Goal: Information Seeking & Learning: Compare options

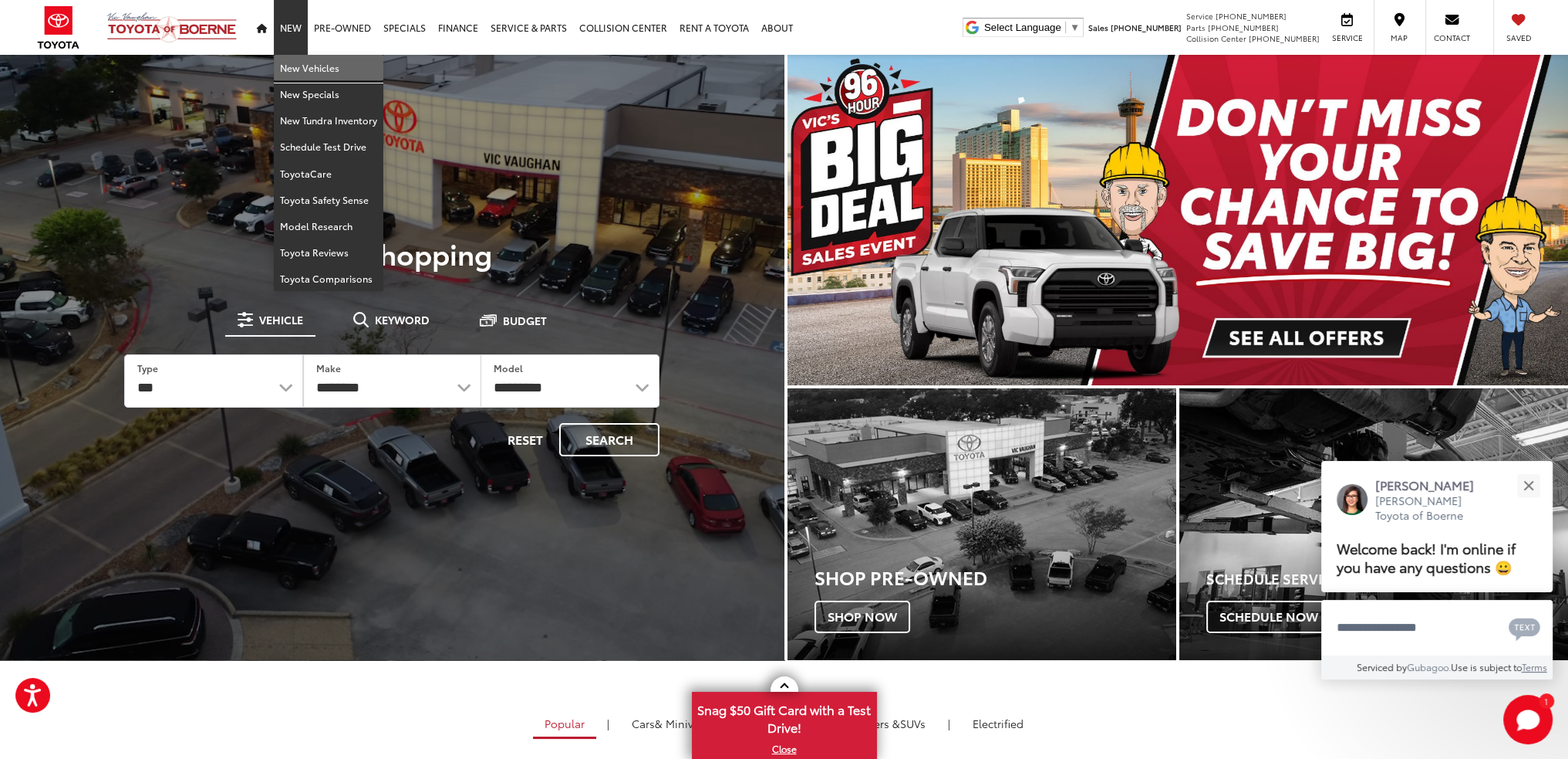
click at [300, 65] on link "New Vehicles" at bounding box center [328, 68] width 110 height 27
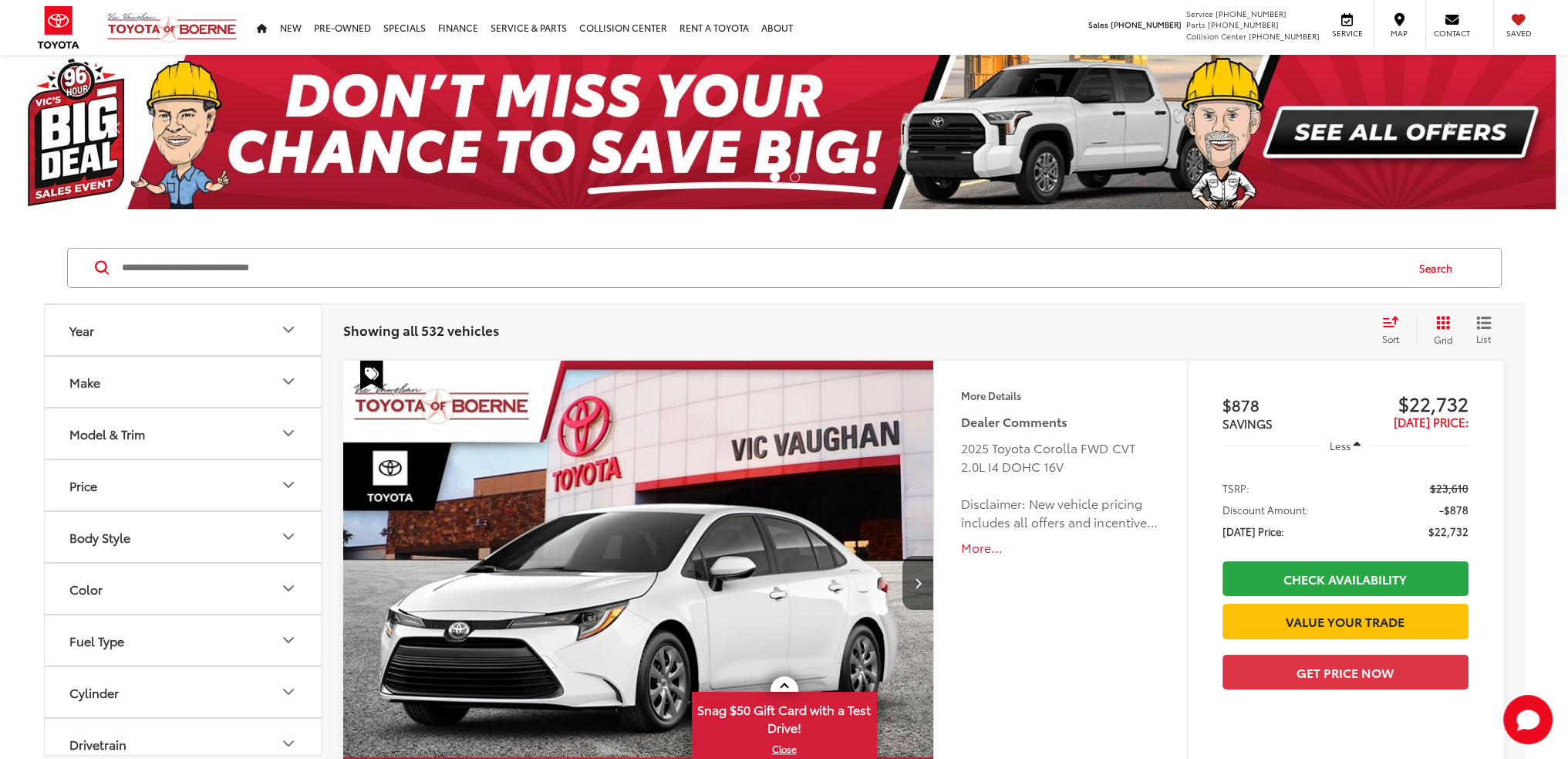
click at [243, 431] on button "Model & Trim" at bounding box center [183, 433] width 278 height 50
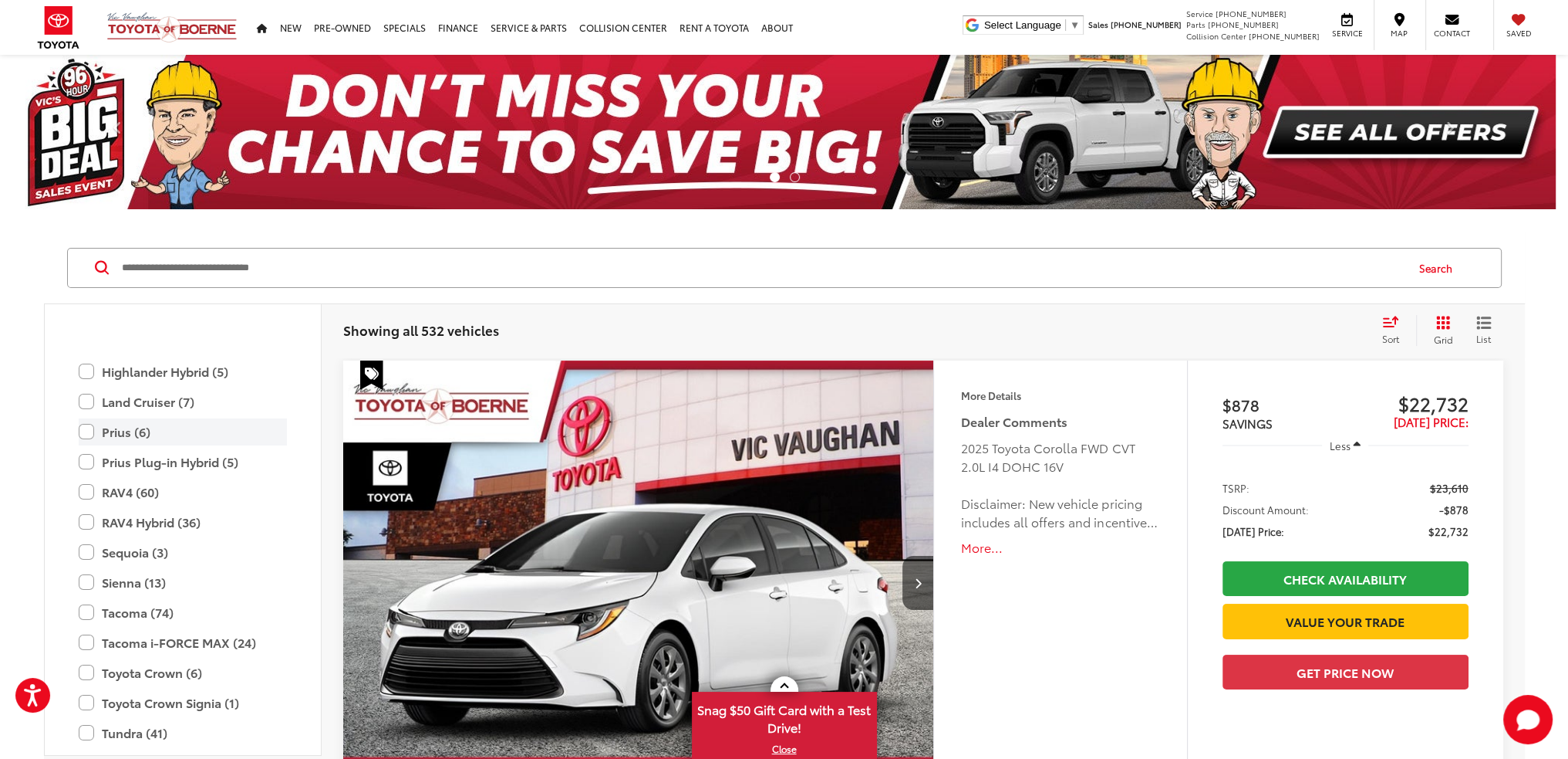
scroll to position [531, 0]
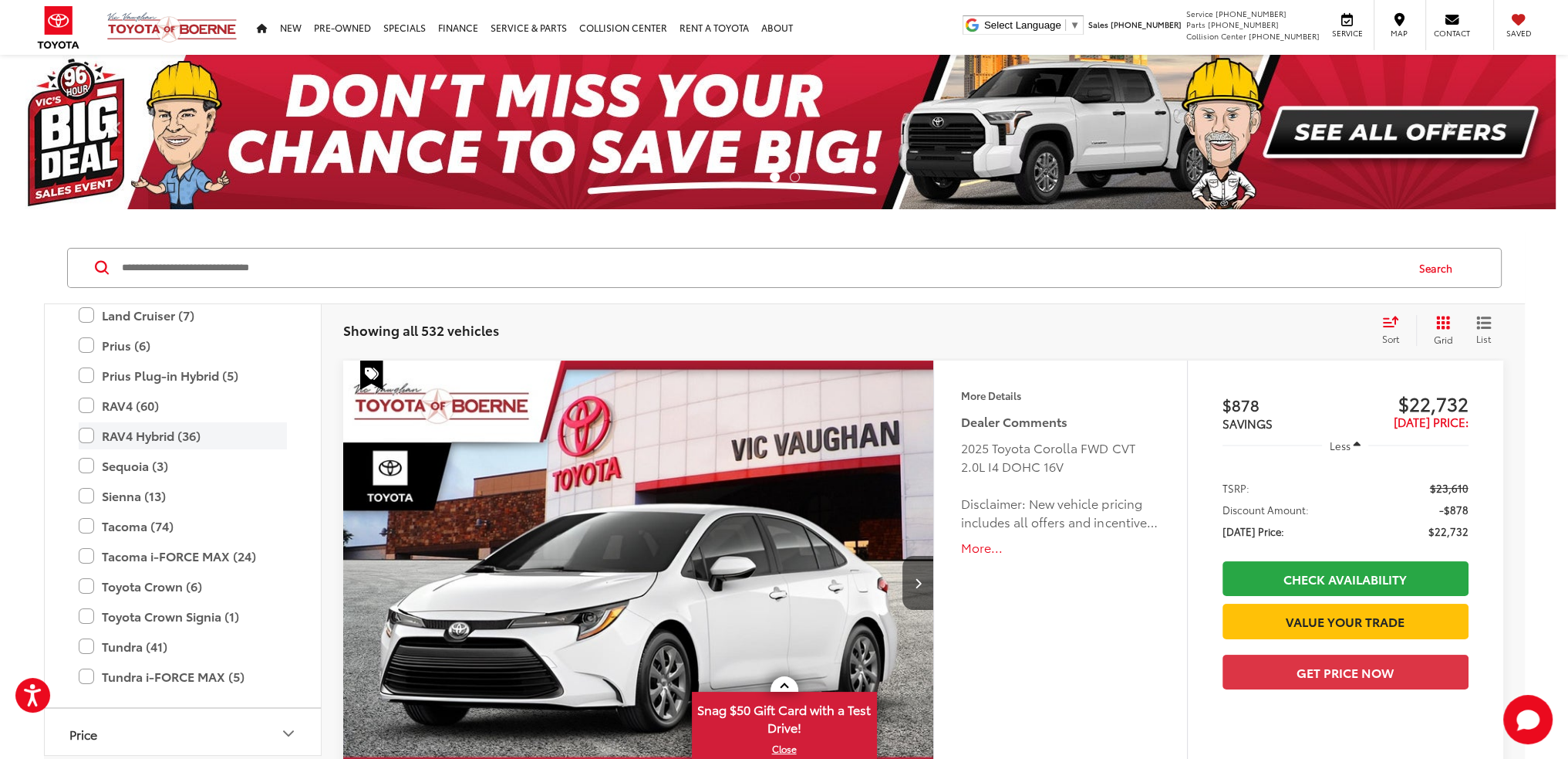
click at [154, 439] on label "RAV4 Hybrid (36)" at bounding box center [183, 435] width 208 height 27
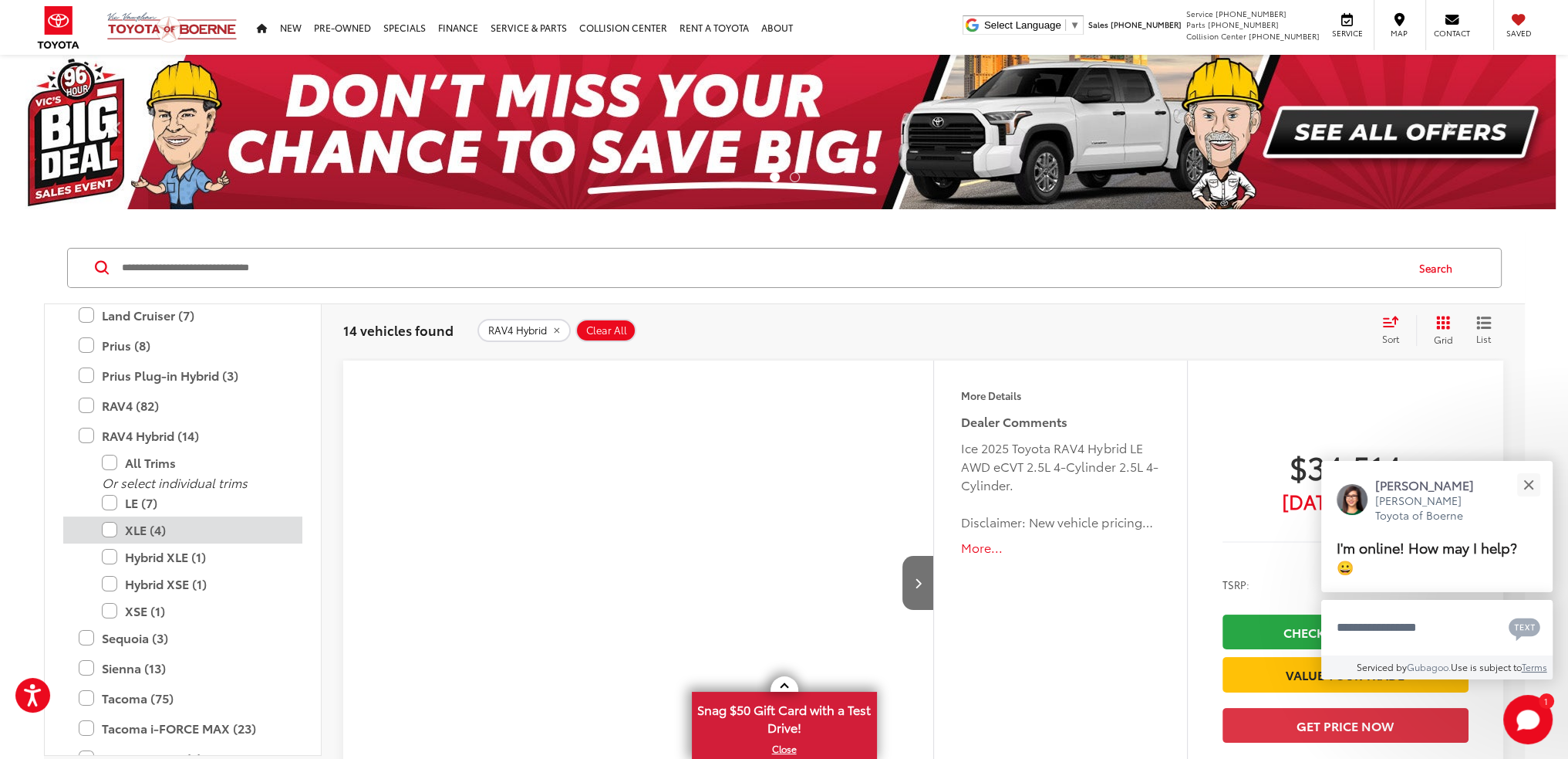
click at [159, 524] on label "XLE (4)" at bounding box center [195, 529] width 185 height 27
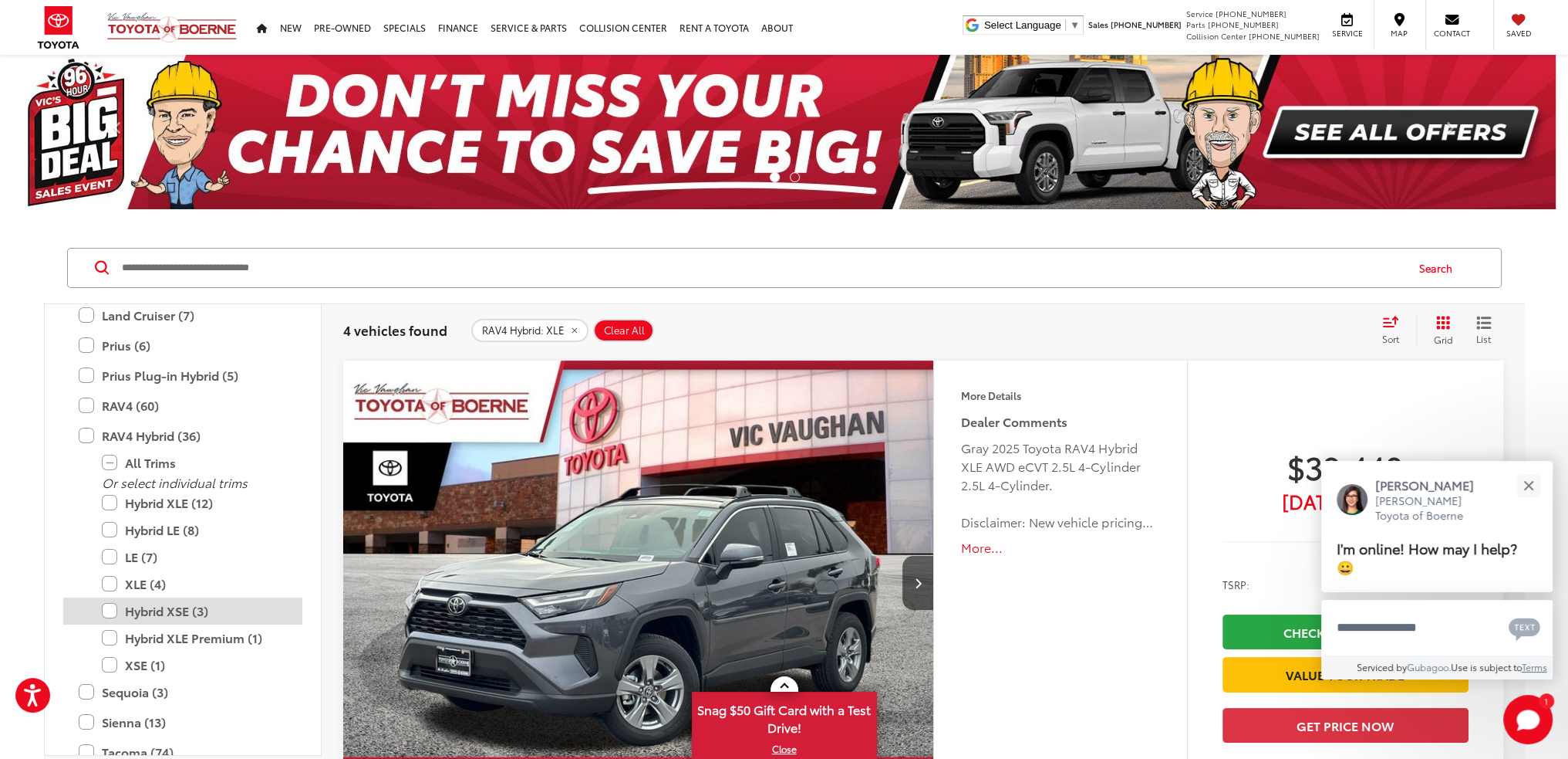
click at [182, 605] on label "Hybrid XSE (3)" at bounding box center [195, 611] width 185 height 27
click at [197, 636] on label "Hybrid XLE Premium (1)" at bounding box center [195, 637] width 185 height 27
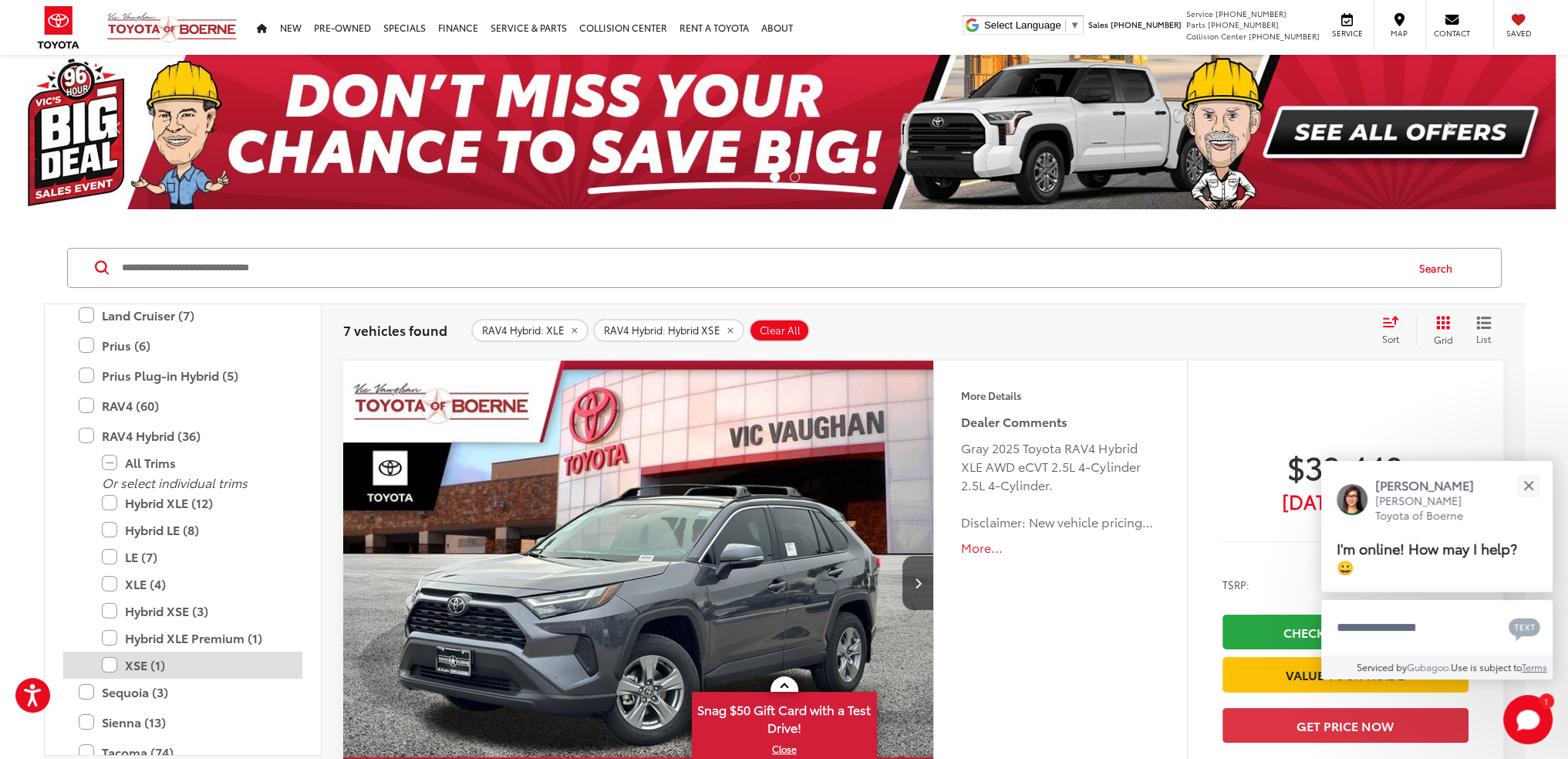
click at [147, 660] on label "XSE (1)" at bounding box center [195, 665] width 185 height 27
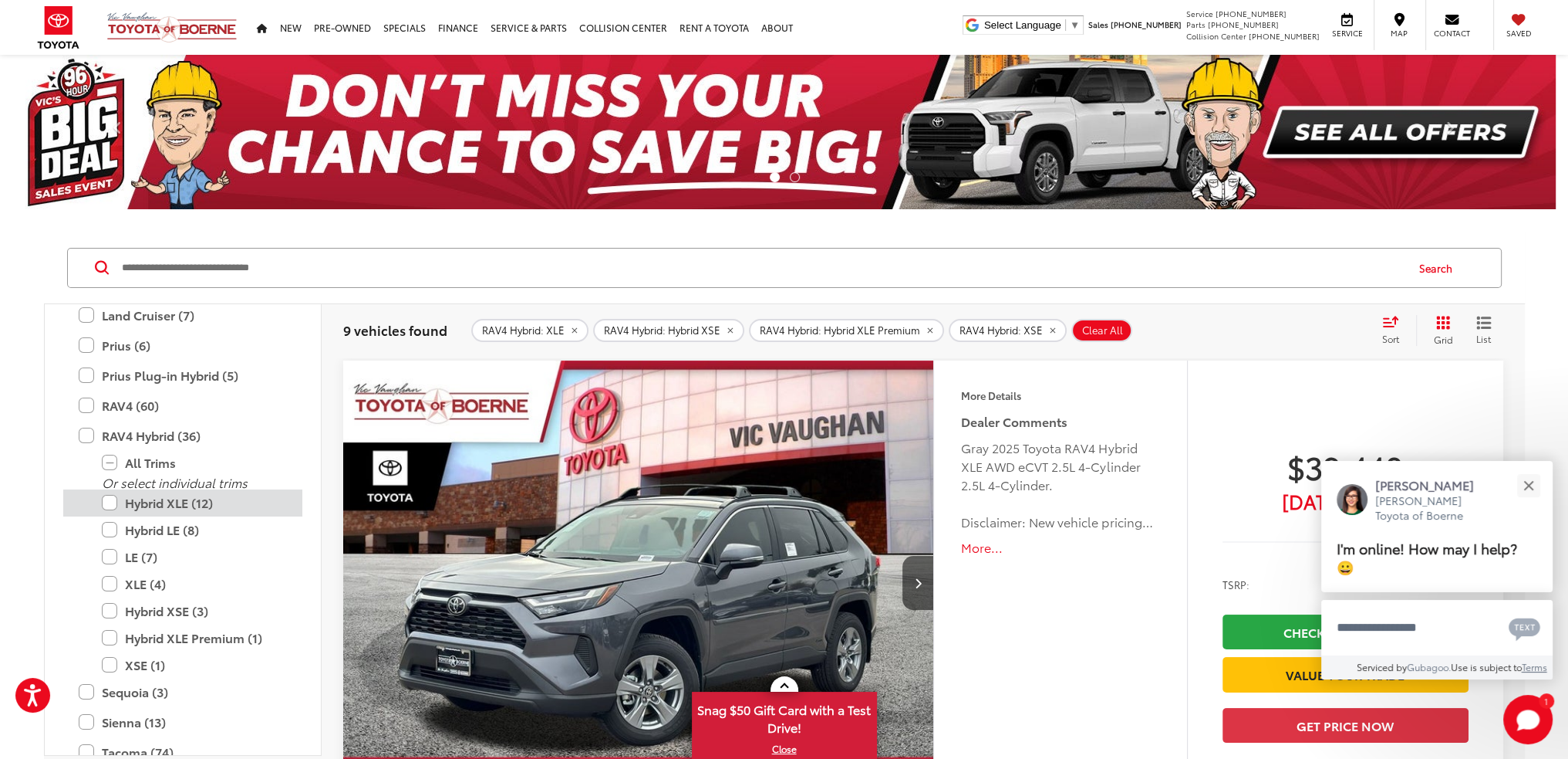
click at [173, 497] on label "Hybrid XLE (12)" at bounding box center [195, 503] width 185 height 27
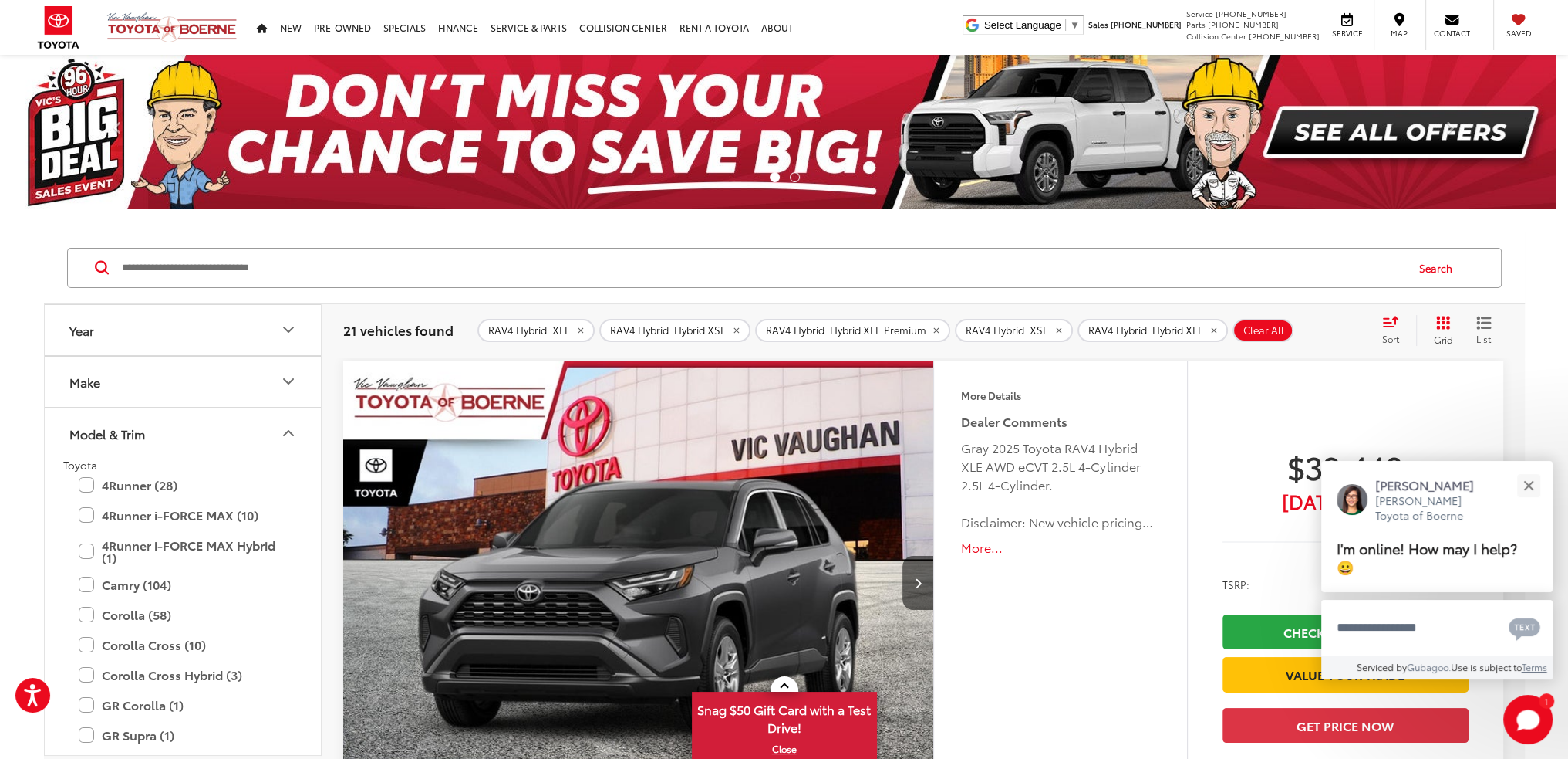
click at [281, 431] on icon "Model & Trim" at bounding box center [289, 433] width 19 height 19
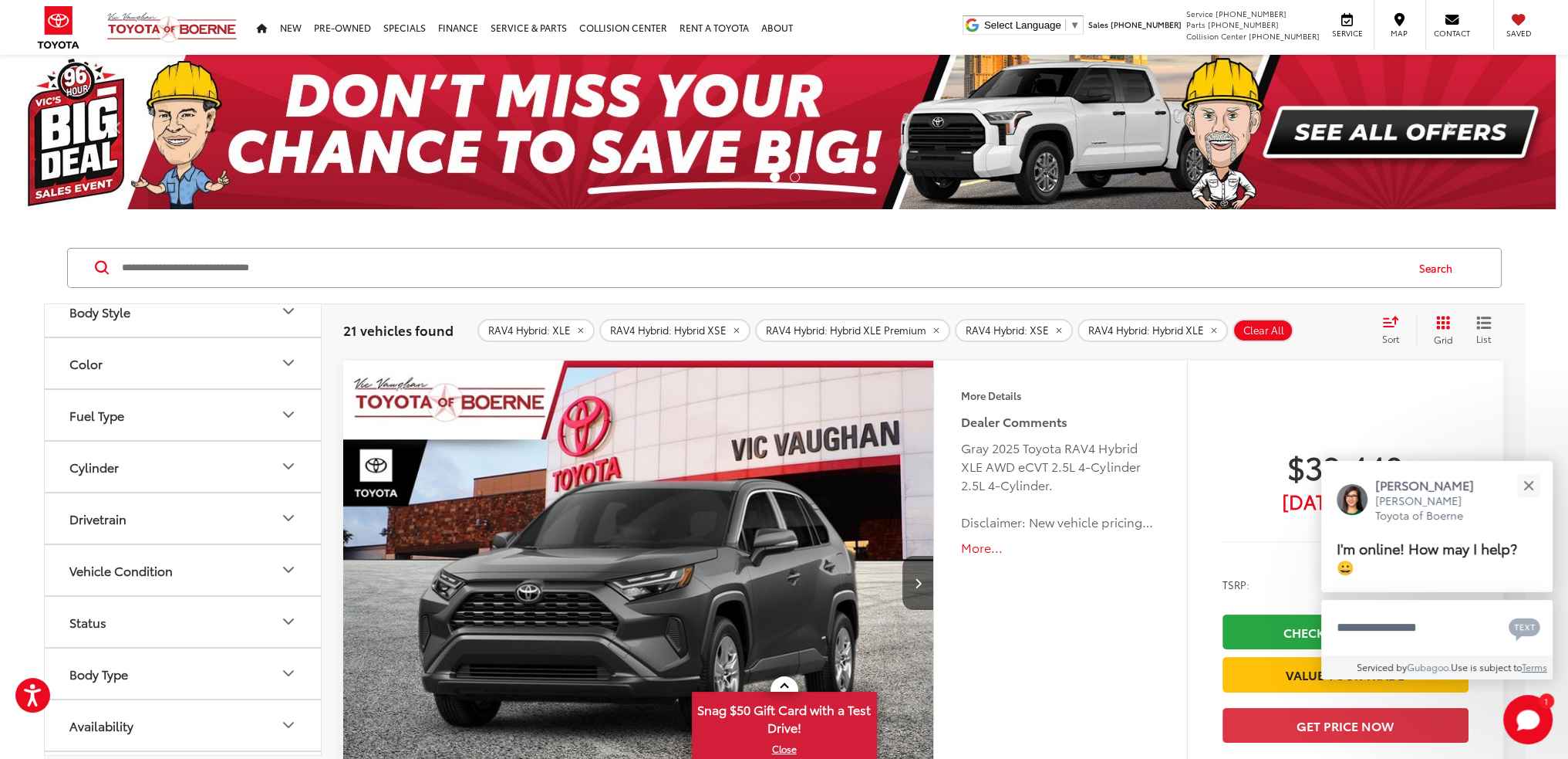
scroll to position [268, 0]
click at [247, 565] on button "Status" at bounding box center [183, 578] width 278 height 50
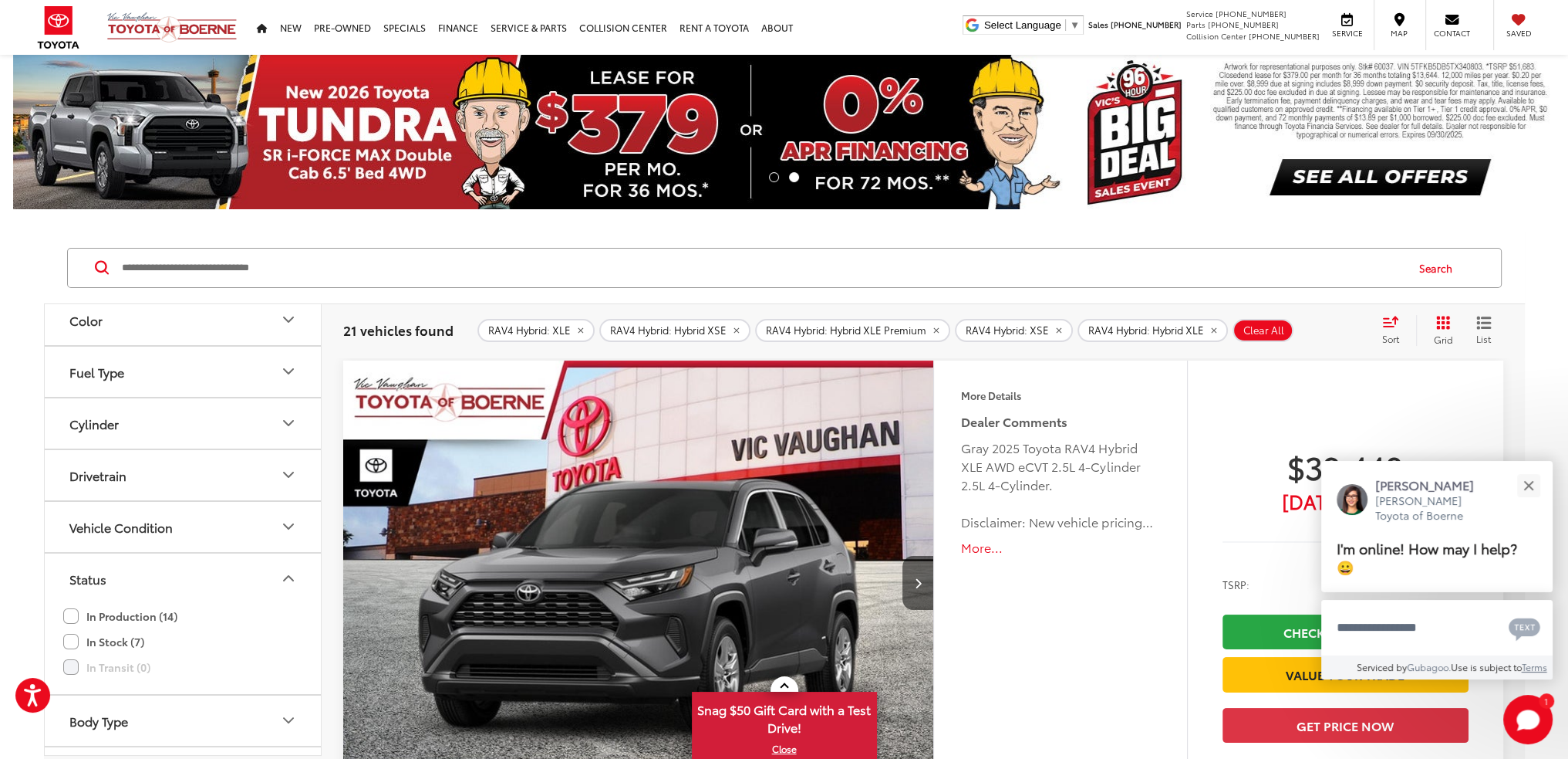
click at [247, 565] on button "Status" at bounding box center [183, 578] width 278 height 50
click at [273, 507] on button "Vehicle Condition" at bounding box center [183, 527] width 278 height 50
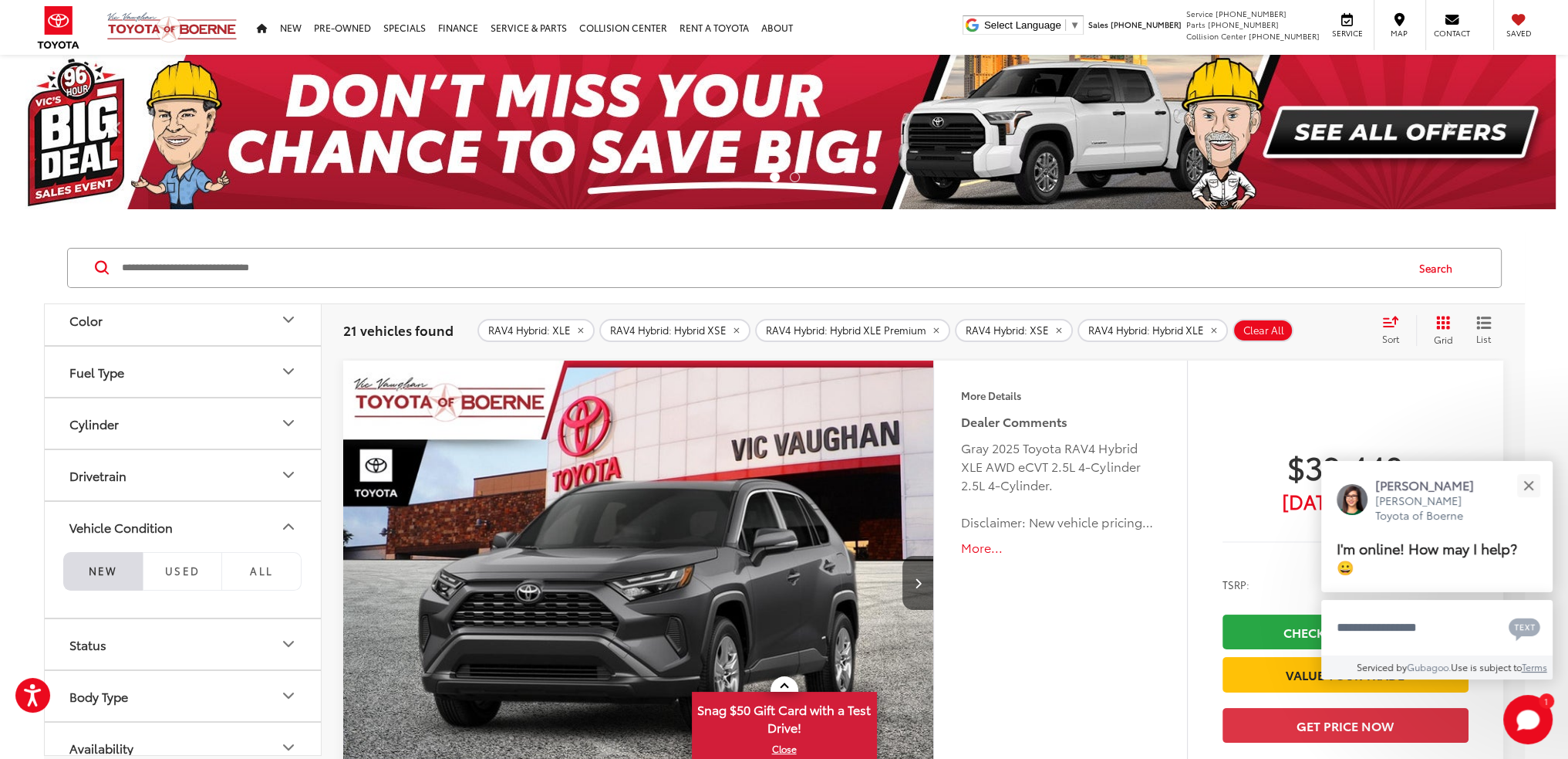
click at [273, 507] on button "Vehicle Condition" at bounding box center [183, 527] width 278 height 50
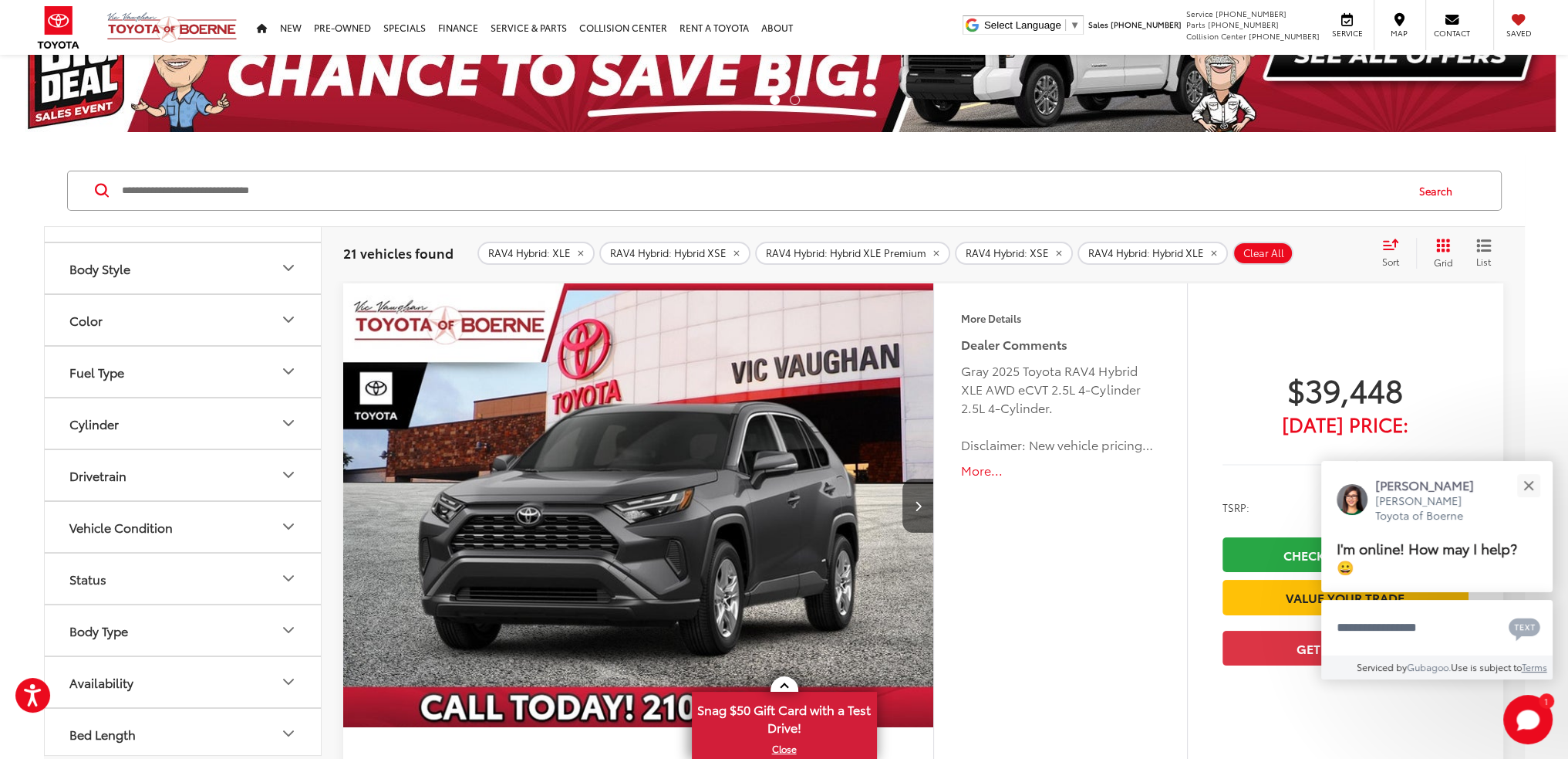
scroll to position [191, 0]
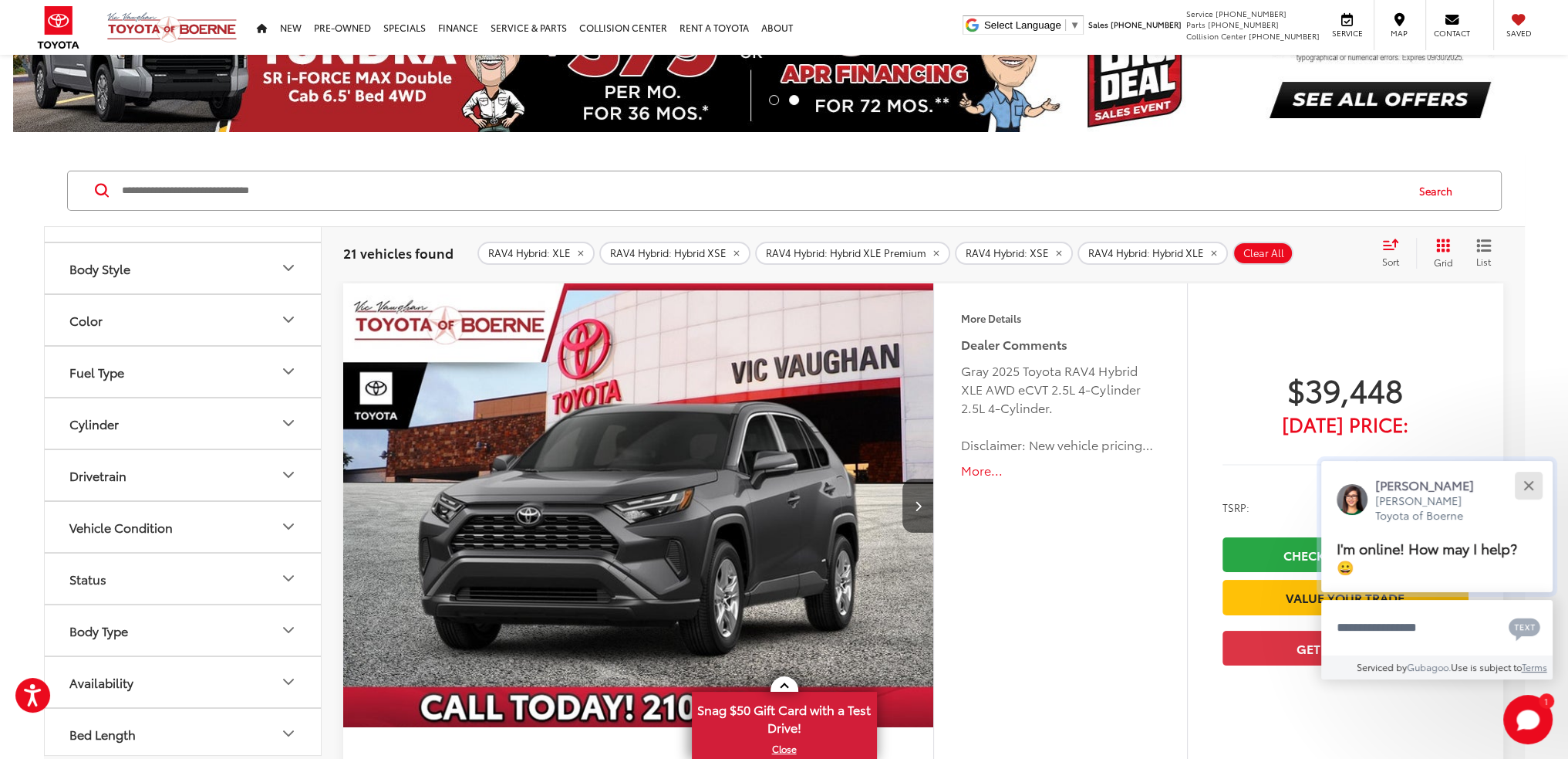
click at [1535, 481] on button "Close" at bounding box center [1529, 485] width 33 height 33
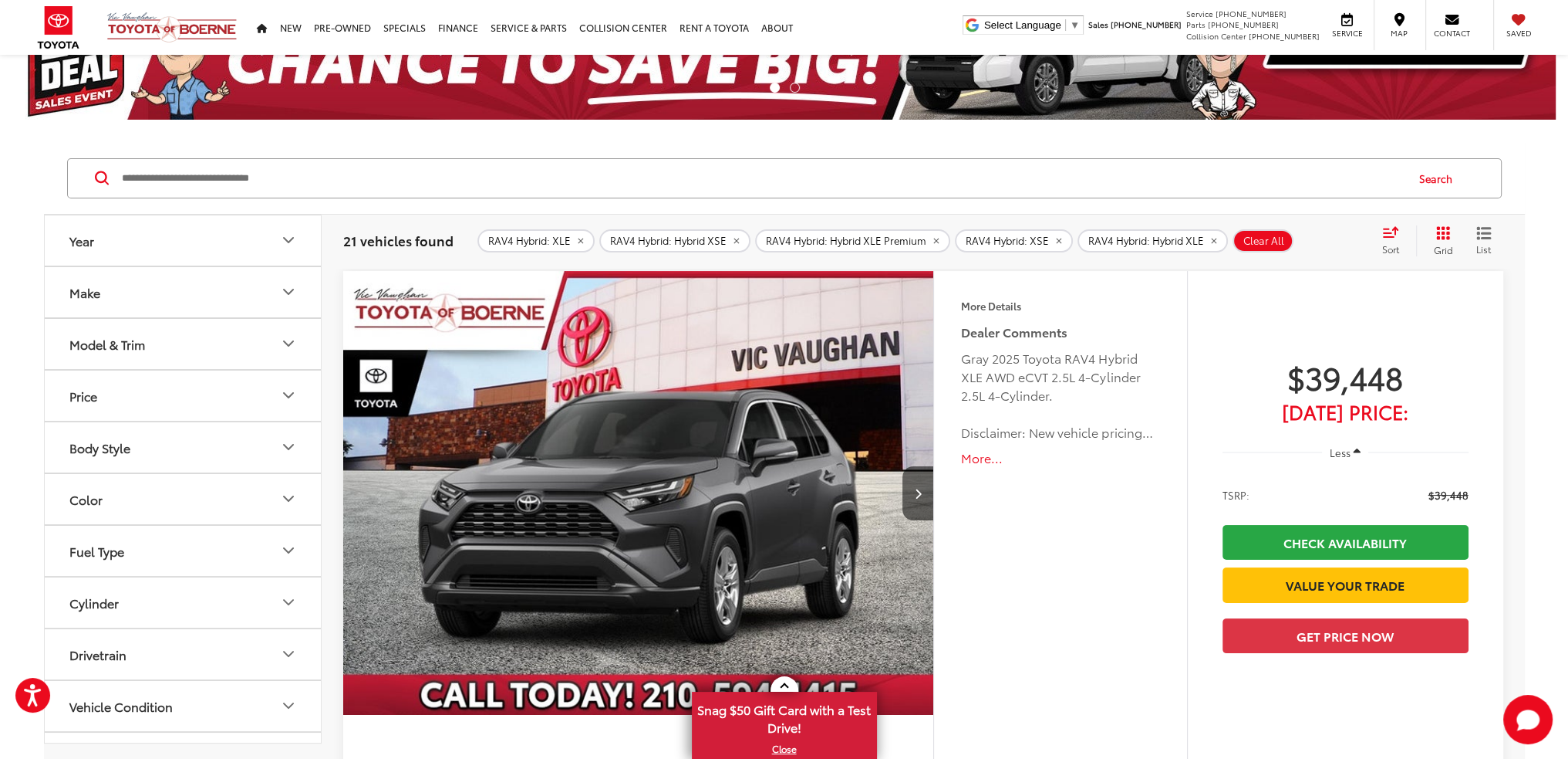
scroll to position [77, 0]
